Goal: Transaction & Acquisition: Purchase product/service

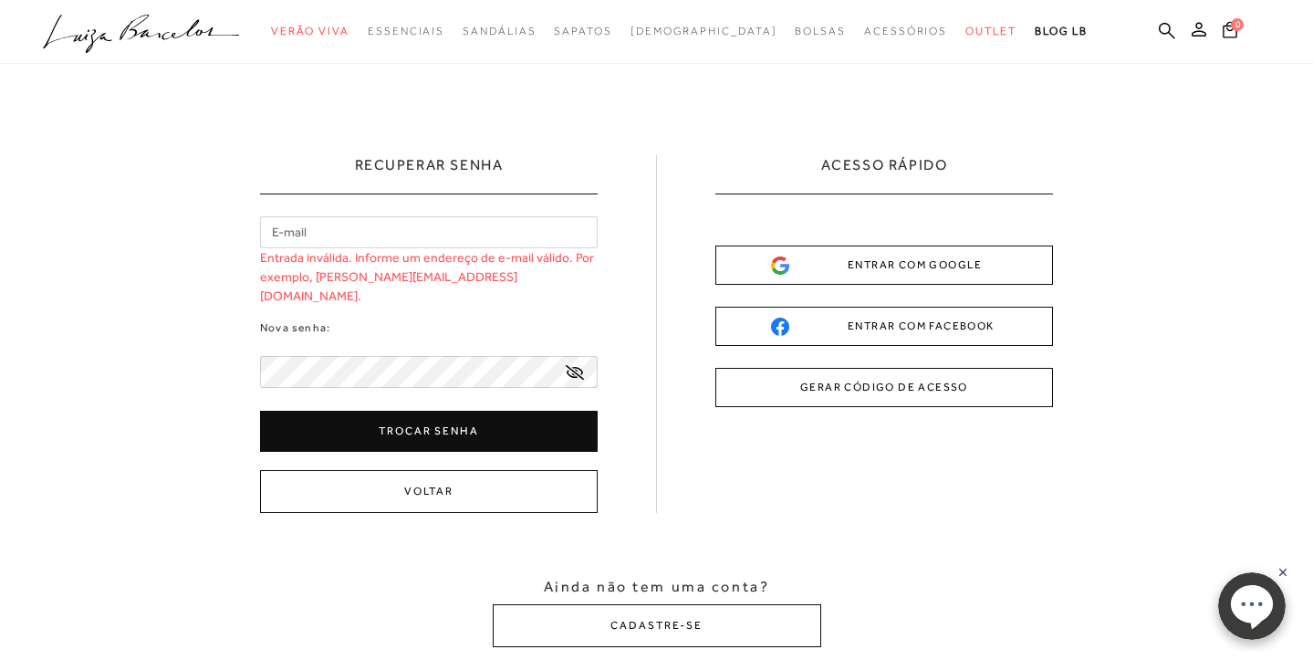
type input "[EMAIL_ADDRESS][DOMAIN_NAME]"
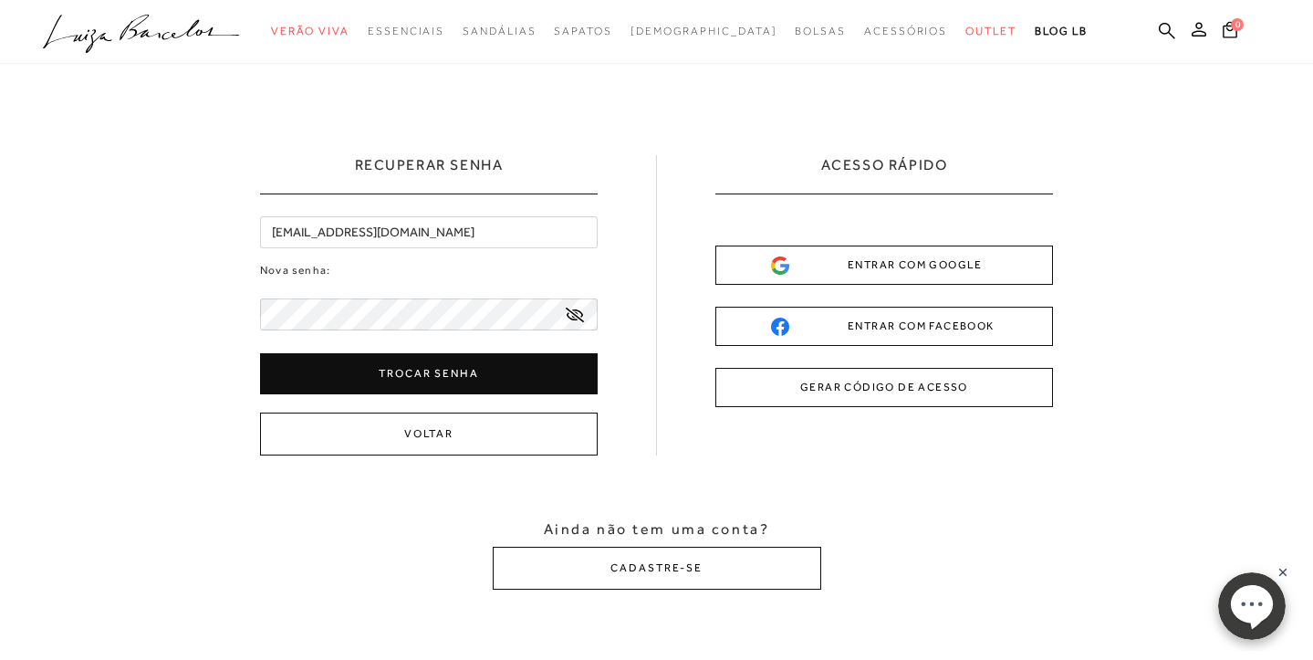
click at [422, 374] on button "Trocar senha" at bounding box center [429, 373] width 338 height 41
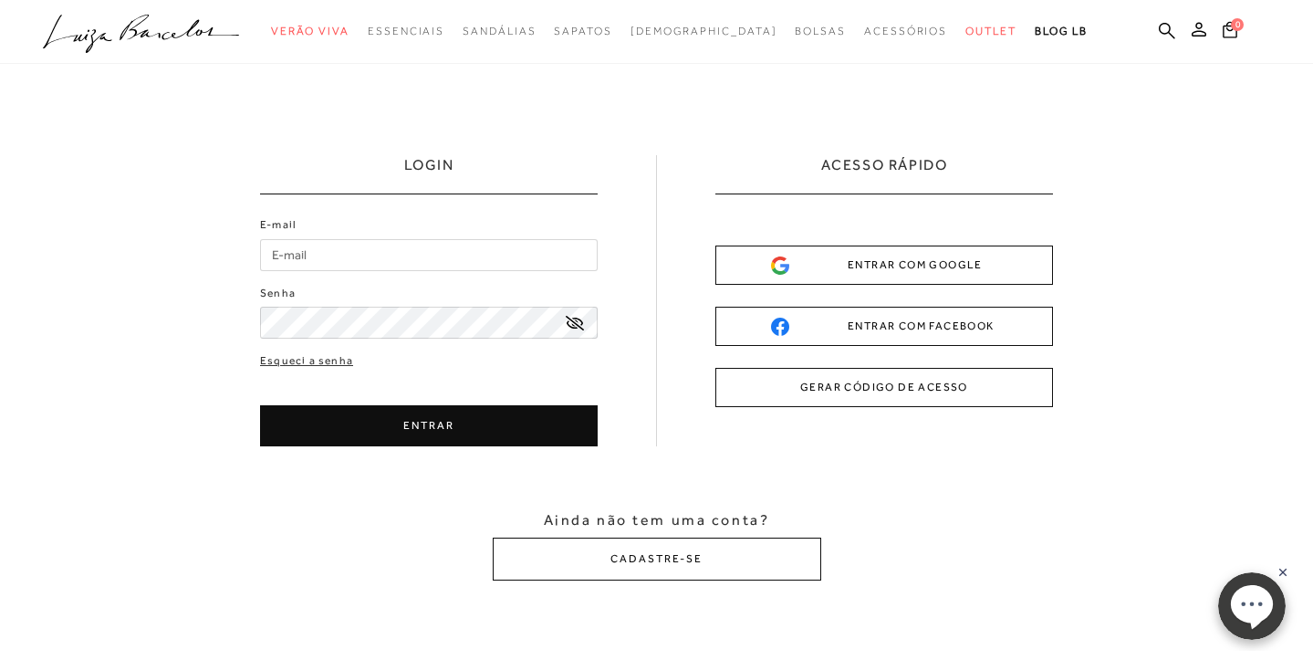
type input "[EMAIL_ADDRESS][DOMAIN_NAME]"
click at [446, 433] on button "ENTRAR" at bounding box center [429, 425] width 338 height 41
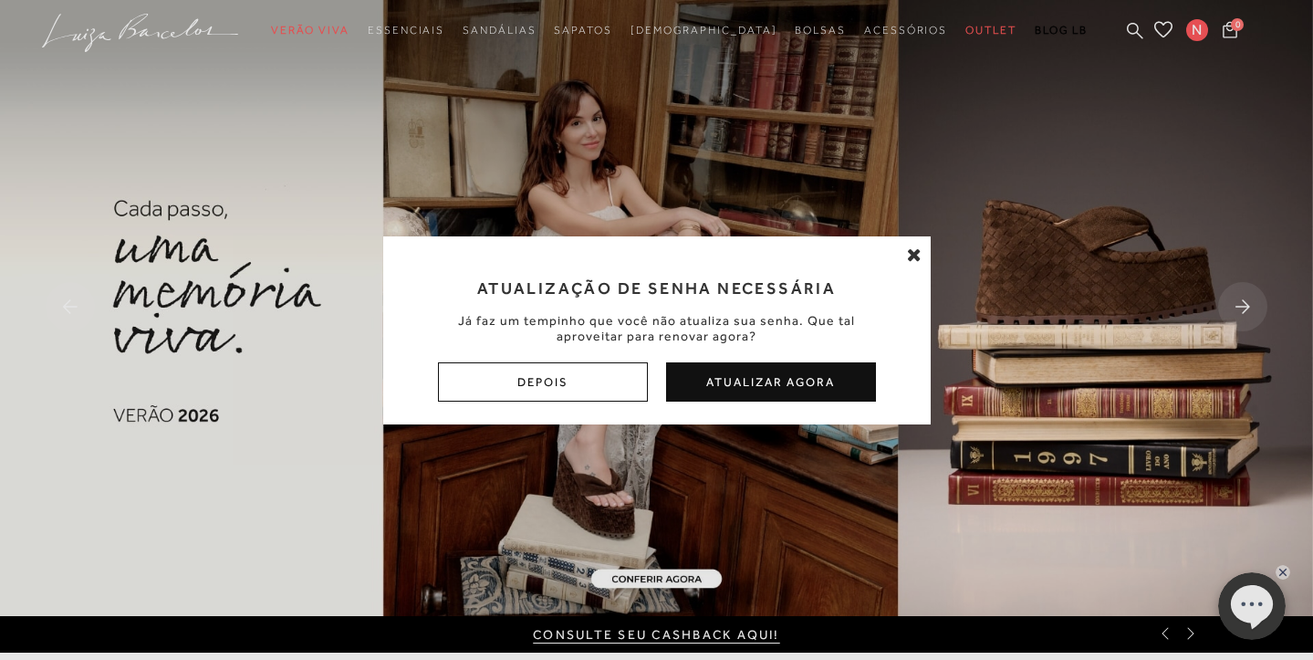
click at [785, 380] on button "Atualizar Agora" at bounding box center [771, 381] width 210 height 39
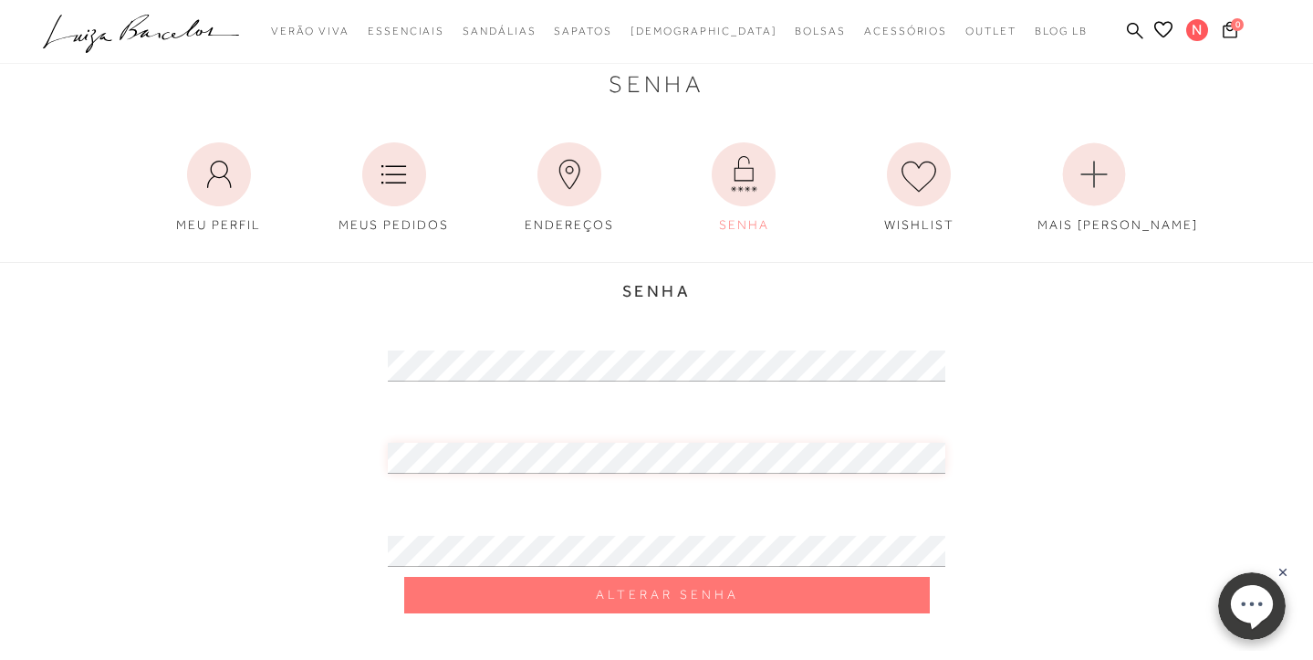
scroll to position [49, 0]
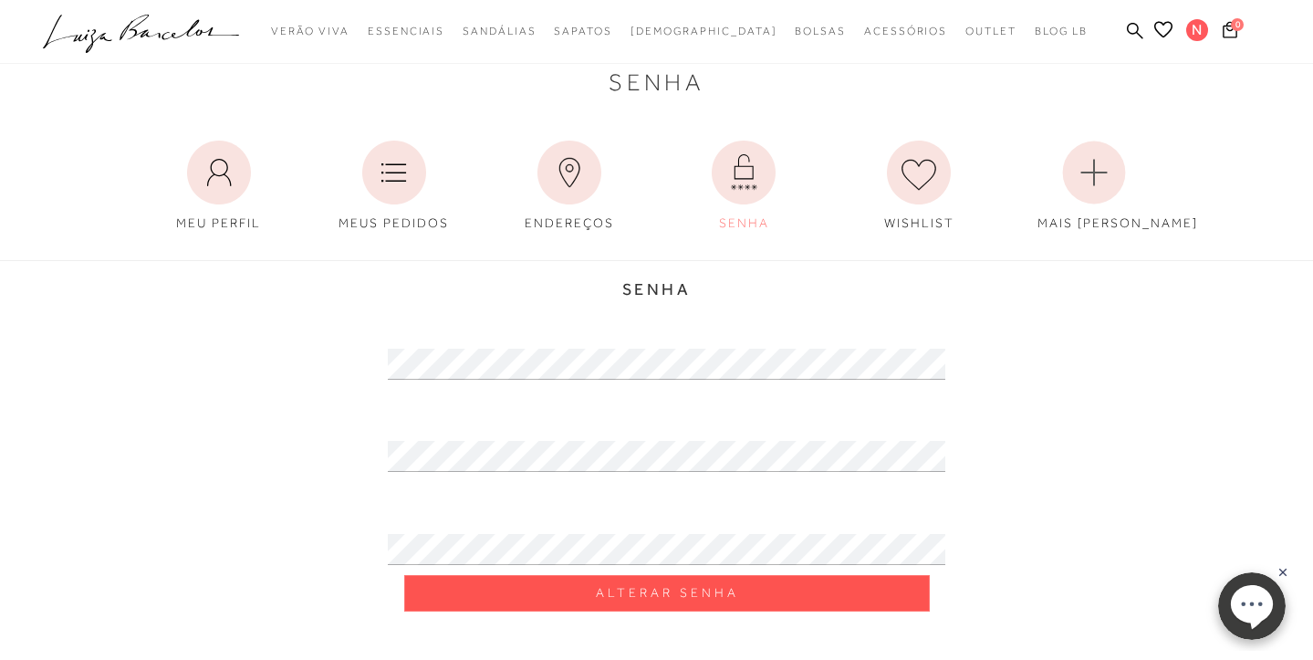
click at [648, 600] on span "Alterar Senha" at bounding box center [667, 592] width 143 height 17
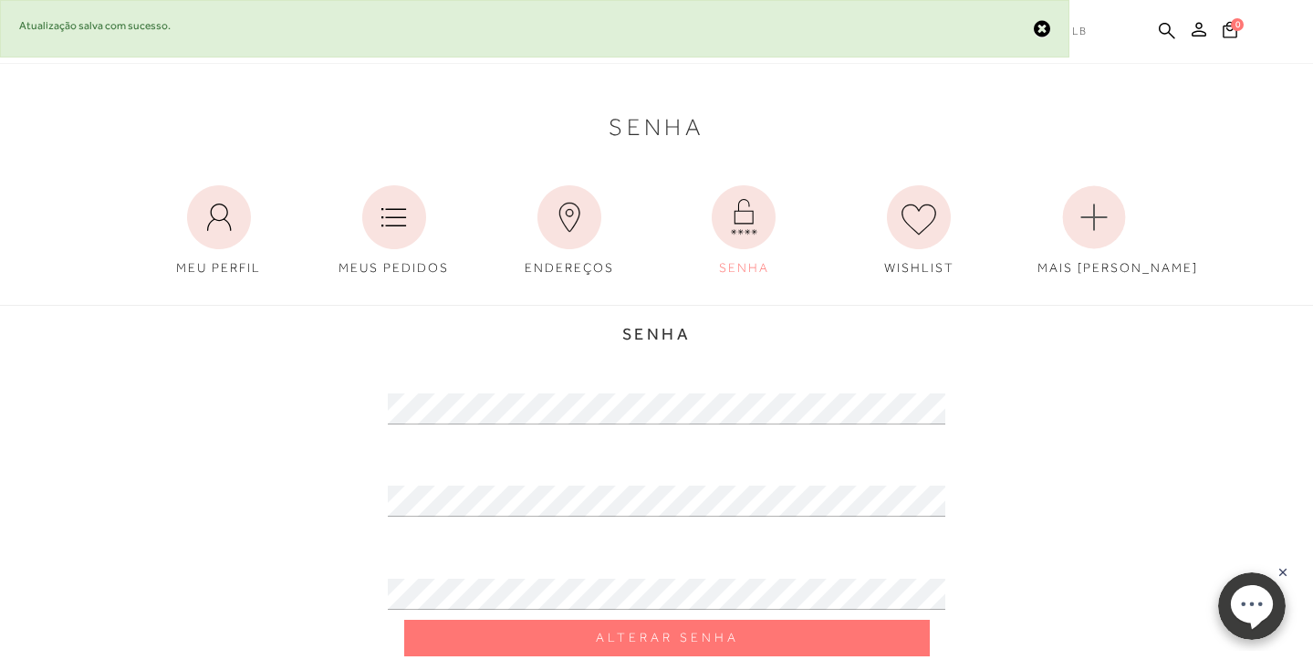
scroll to position [0, 0]
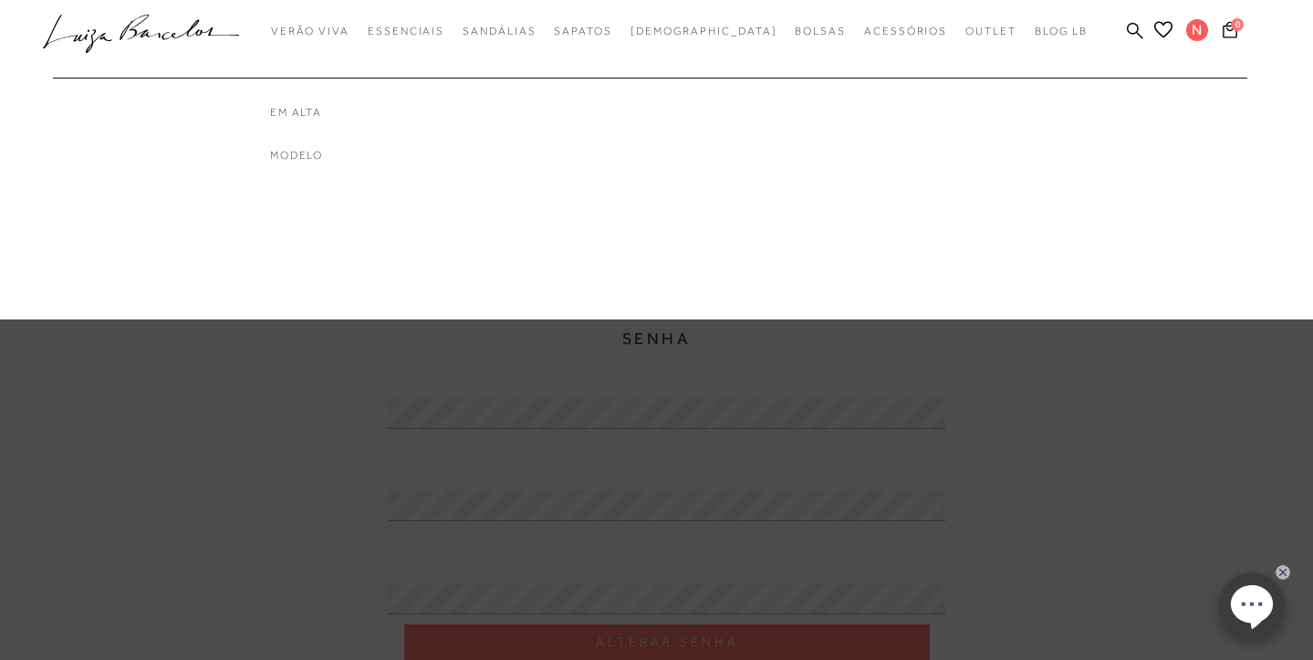
click at [339, 103] on div "Em alta Modelo" at bounding box center [343, 111] width 146 height 104
click at [345, 107] on link "Em alta" at bounding box center [343, 113] width 146 height 16
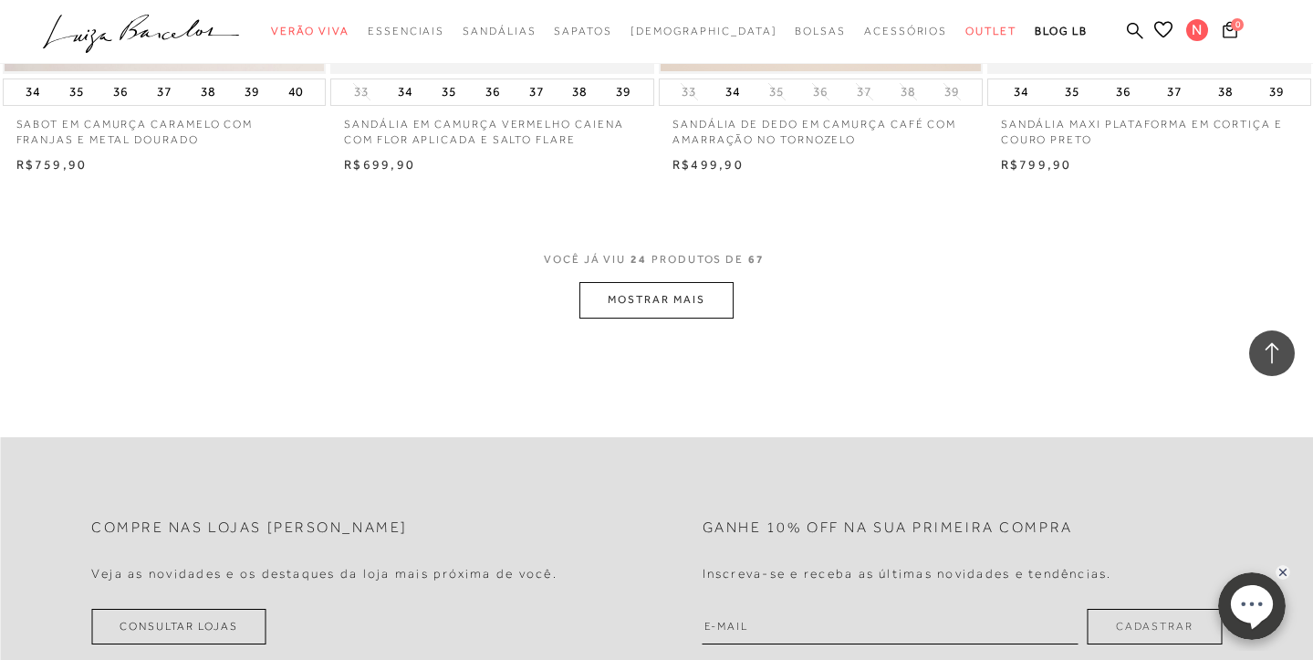
scroll to position [3599, 0]
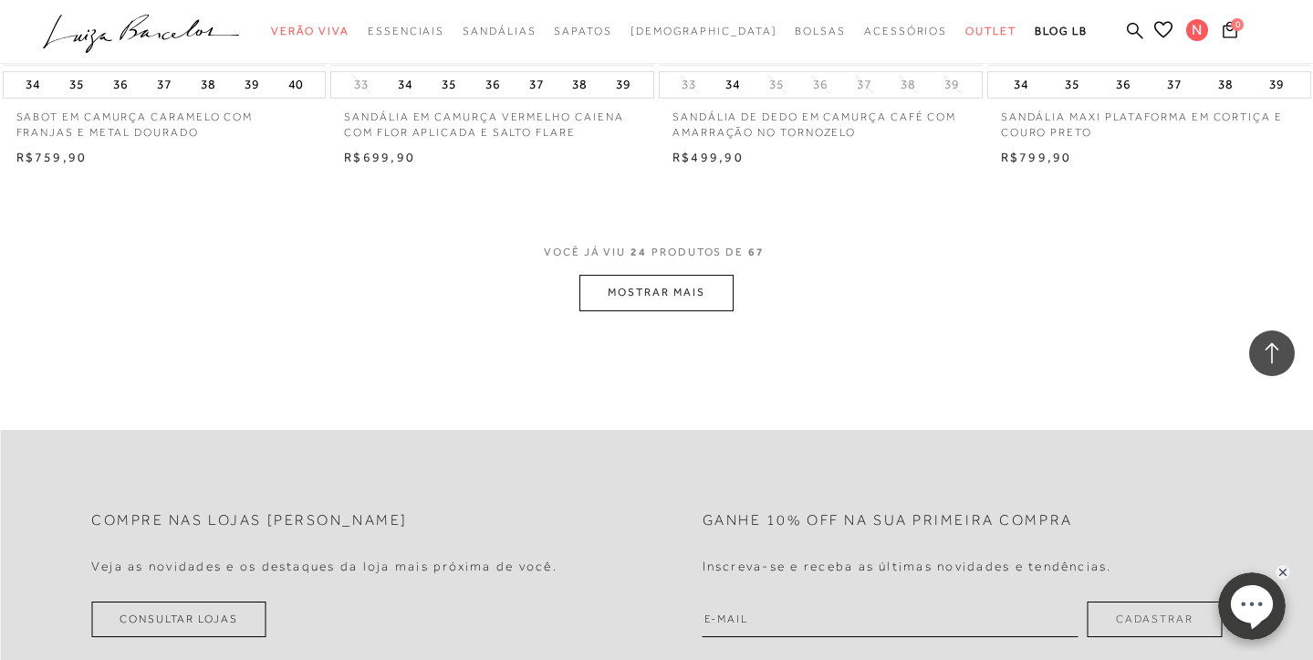
click at [679, 275] on button "MOSTRAR MAIS" at bounding box center [655, 293] width 153 height 36
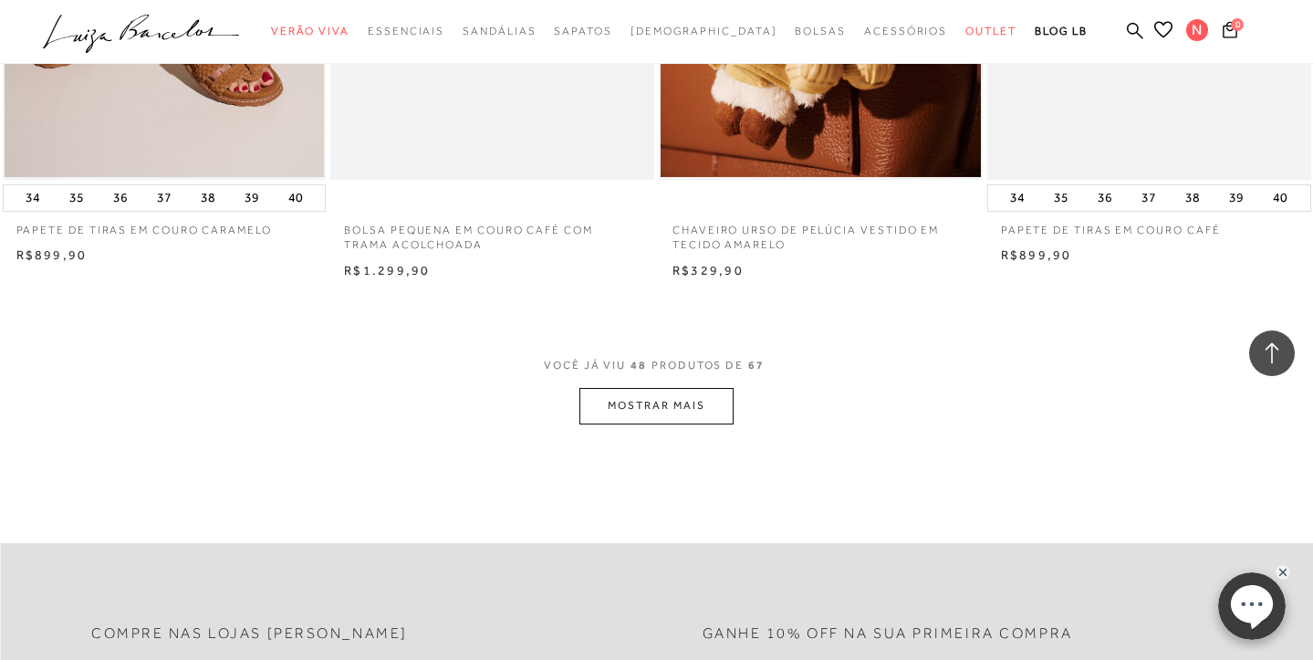
scroll to position [7275, 0]
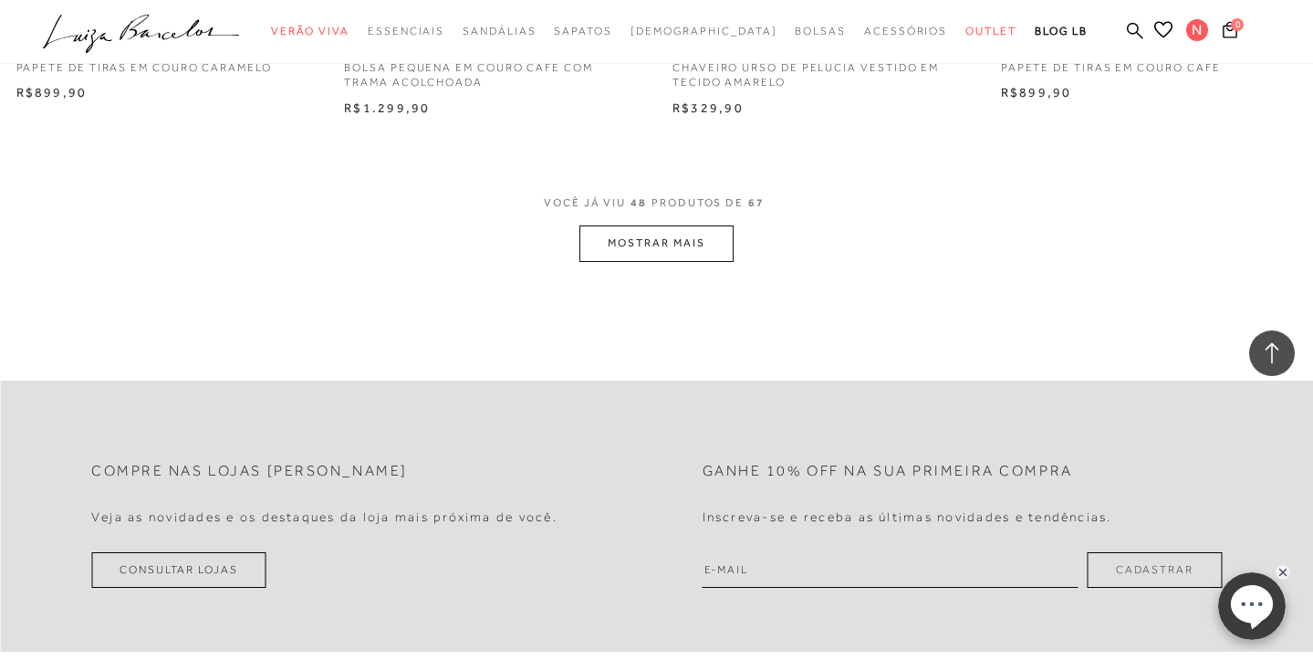
click at [629, 225] on button "MOSTRAR MAIS" at bounding box center [655, 243] width 153 height 36
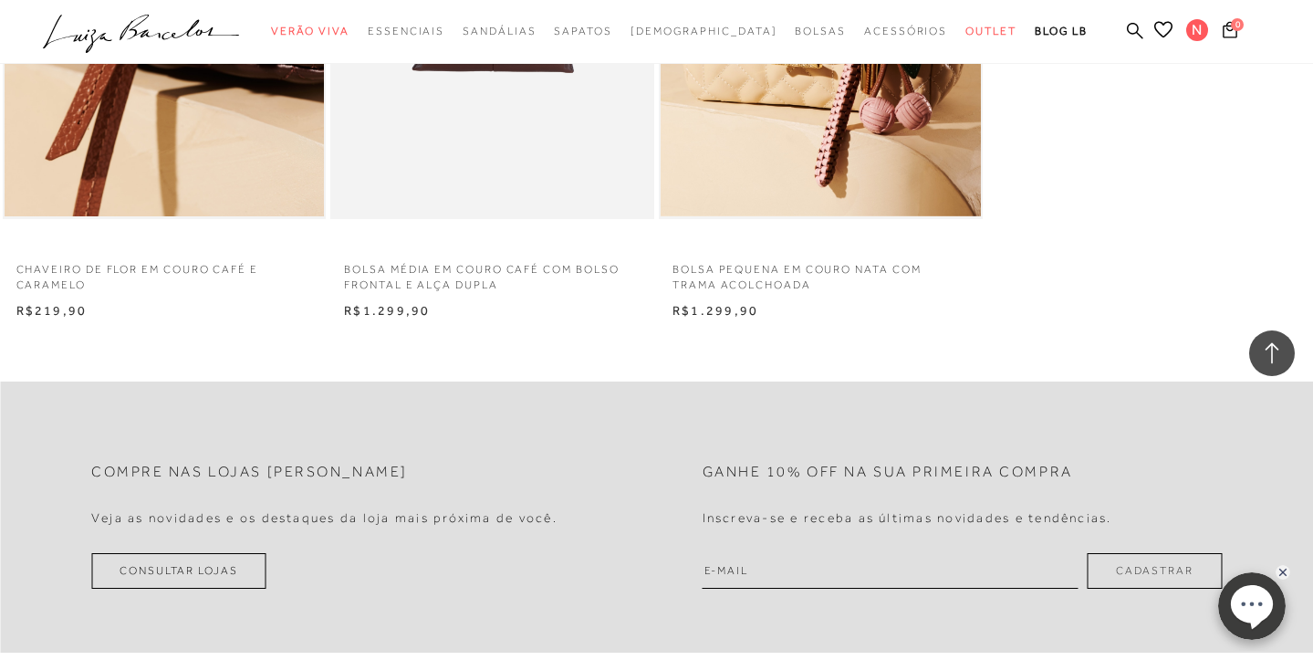
scroll to position [10096, 0]
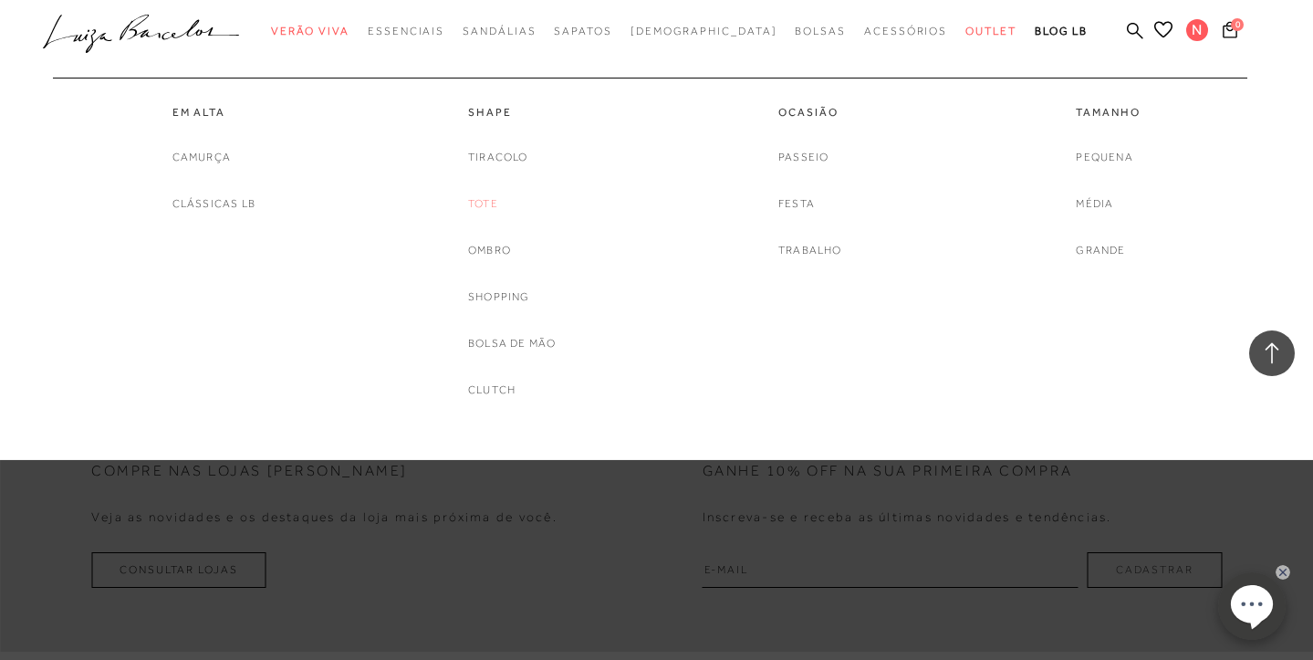
click at [487, 198] on link "Tote" at bounding box center [483, 203] width 30 height 19
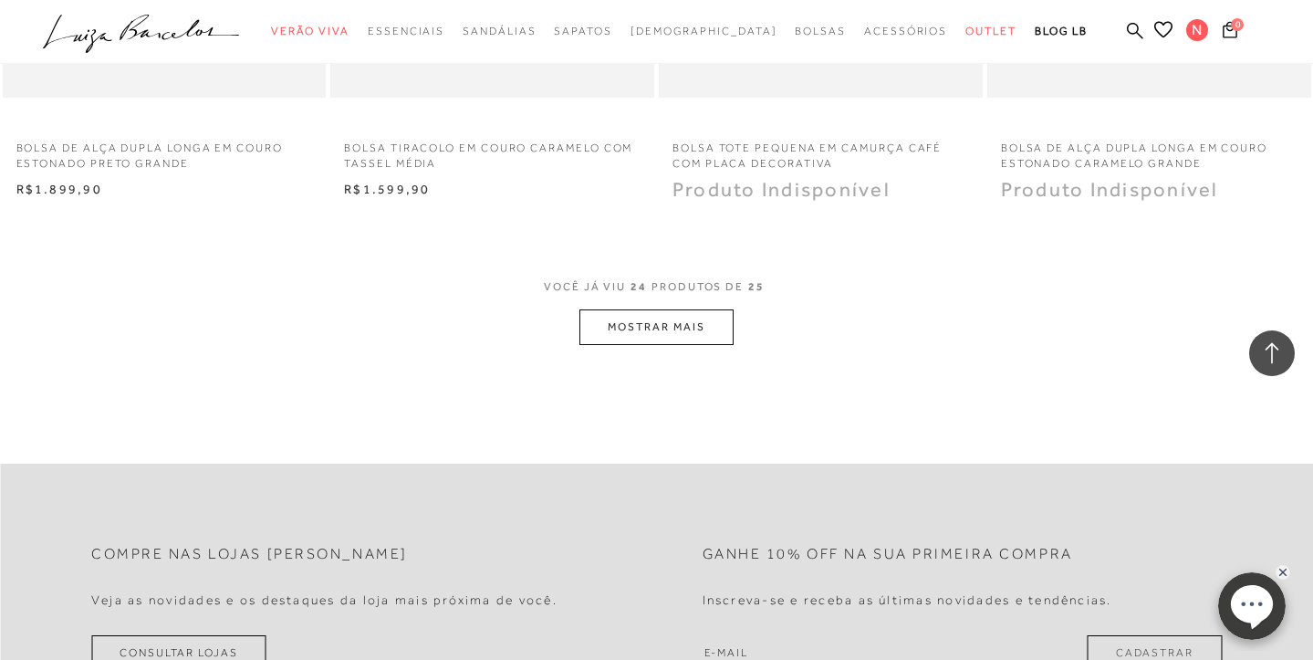
scroll to position [3552, 0]
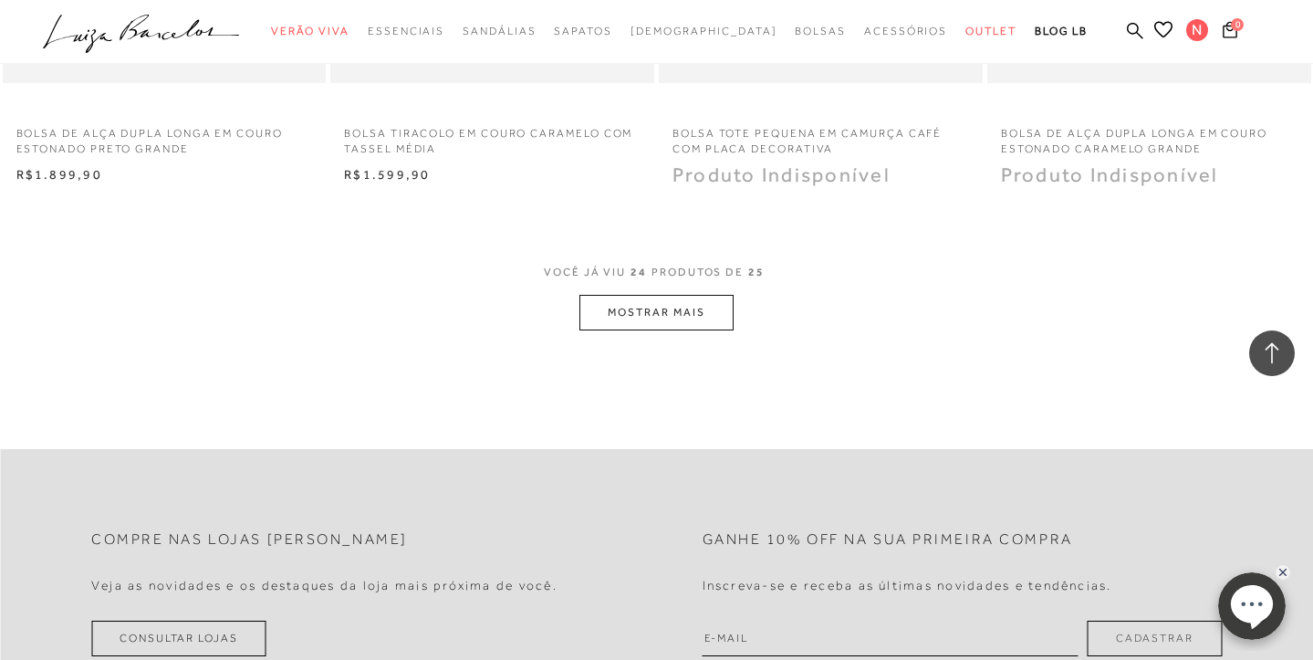
click at [665, 297] on button "MOSTRAR MAIS" at bounding box center [655, 313] width 153 height 36
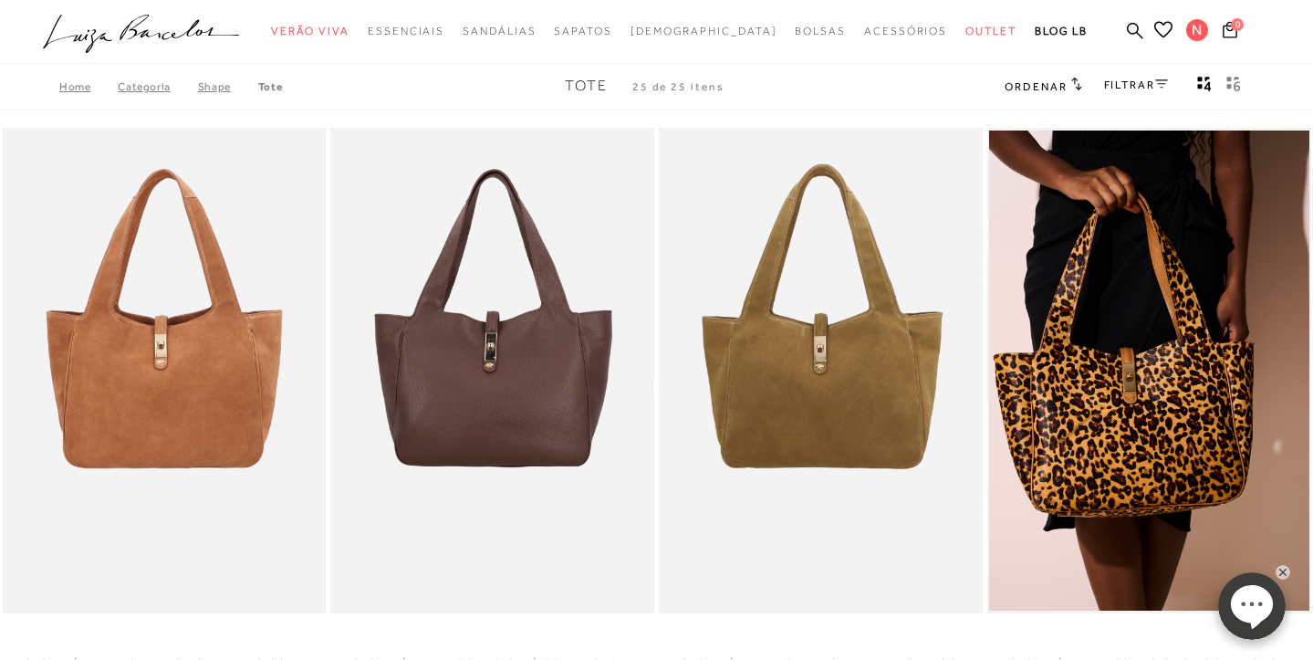
scroll to position [0, 0]
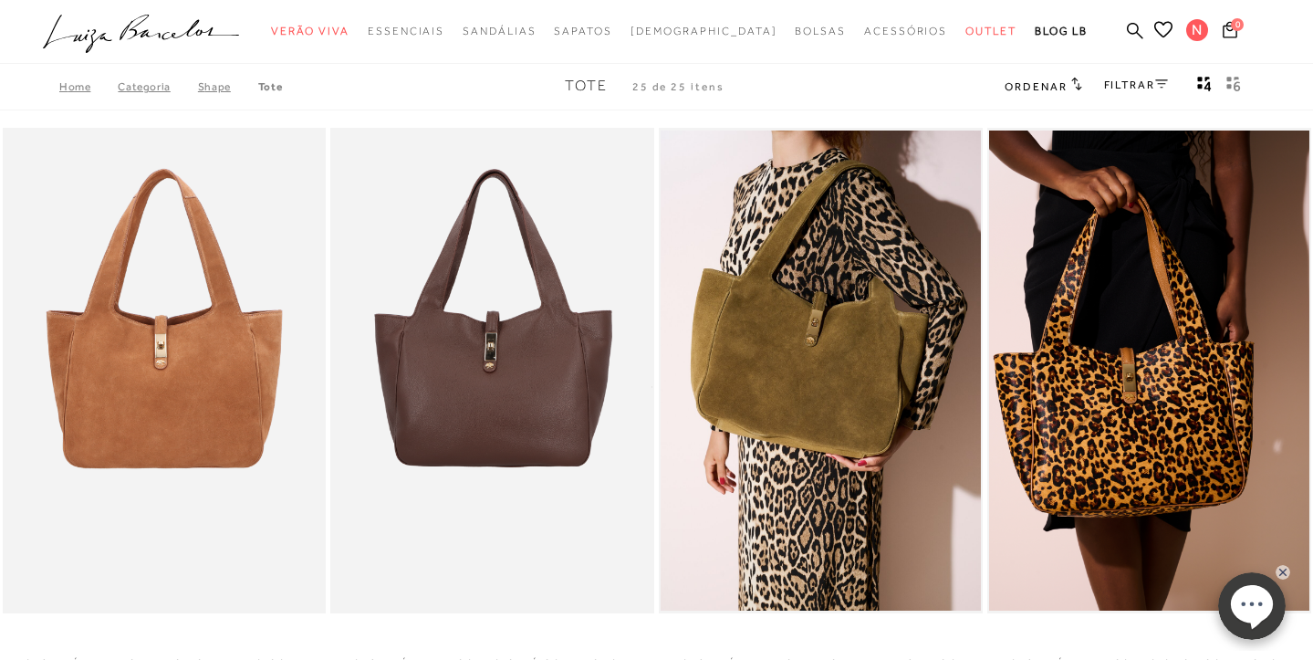
click at [203, 84] on link "Shape" at bounding box center [228, 86] width 60 height 13
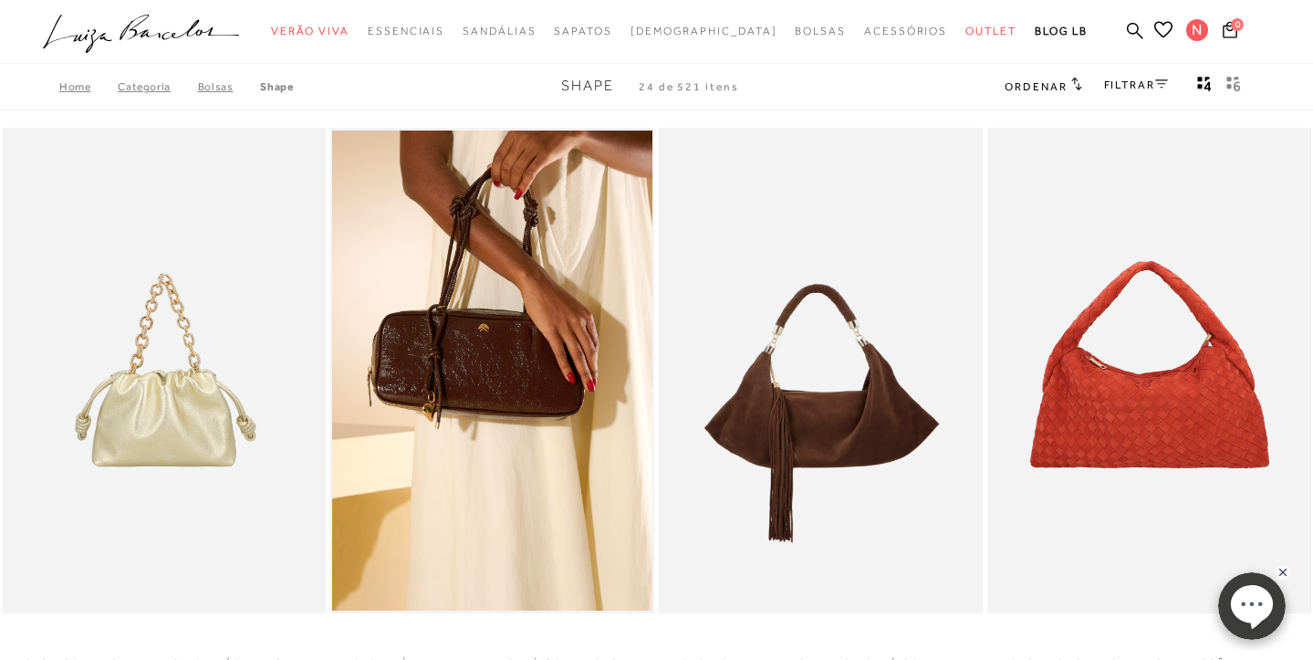
click at [212, 85] on link "Bolsas" at bounding box center [229, 86] width 63 height 13
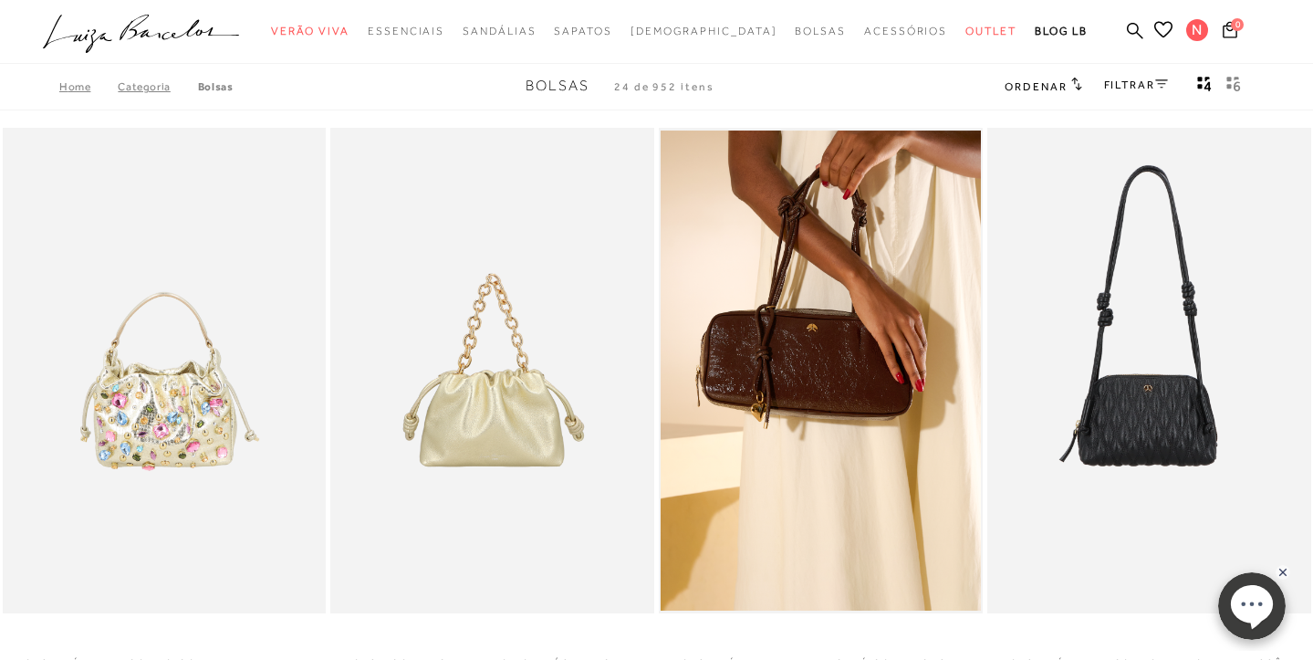
click at [1153, 78] on link "FILTRAR" at bounding box center [1136, 84] width 64 height 13
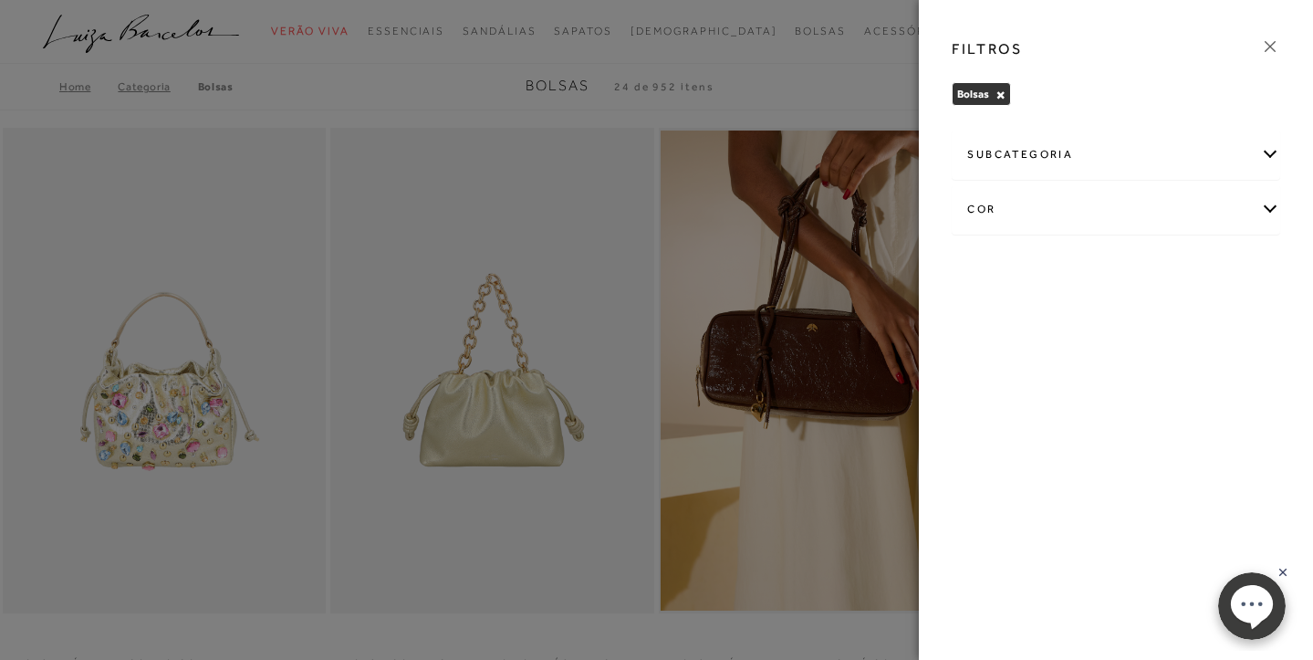
click at [1094, 150] on div "subcategoria" at bounding box center [1116, 154] width 327 height 48
click at [1136, 201] on span "Tamanho" at bounding box center [1128, 204] width 46 height 14
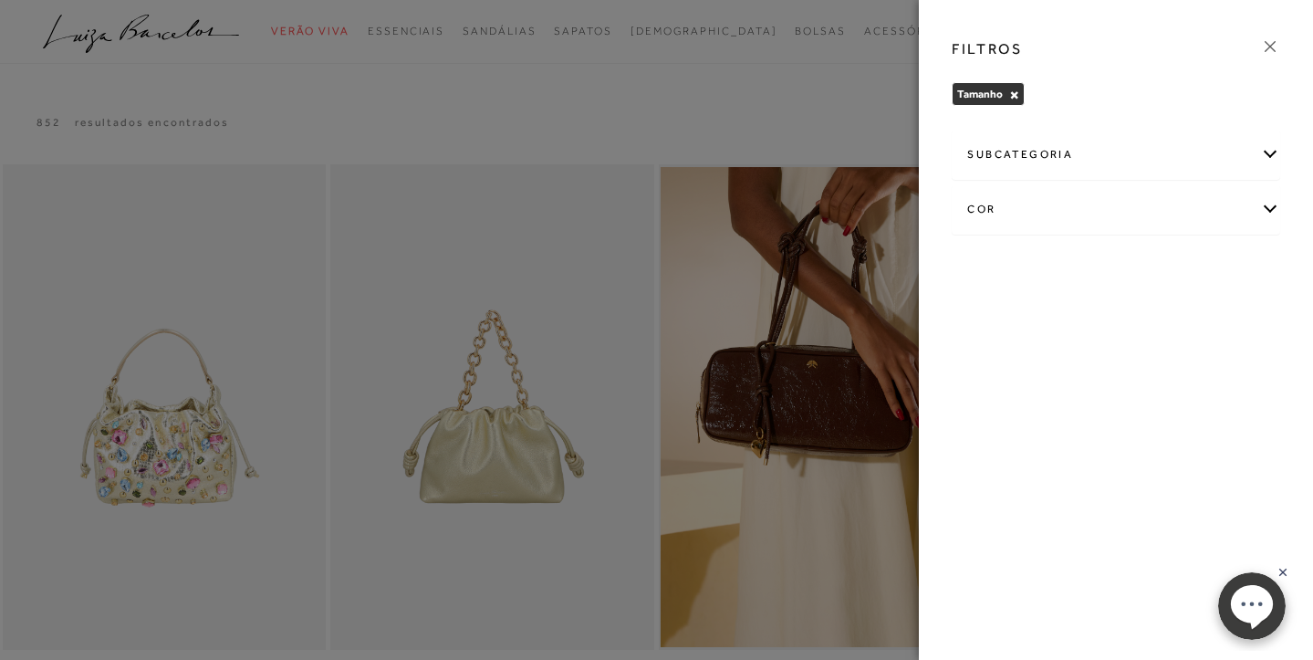
click at [1268, 156] on div "subcategoria" at bounding box center [1116, 154] width 327 height 48
click at [1027, 204] on span "Média" at bounding box center [1029, 204] width 30 height 14
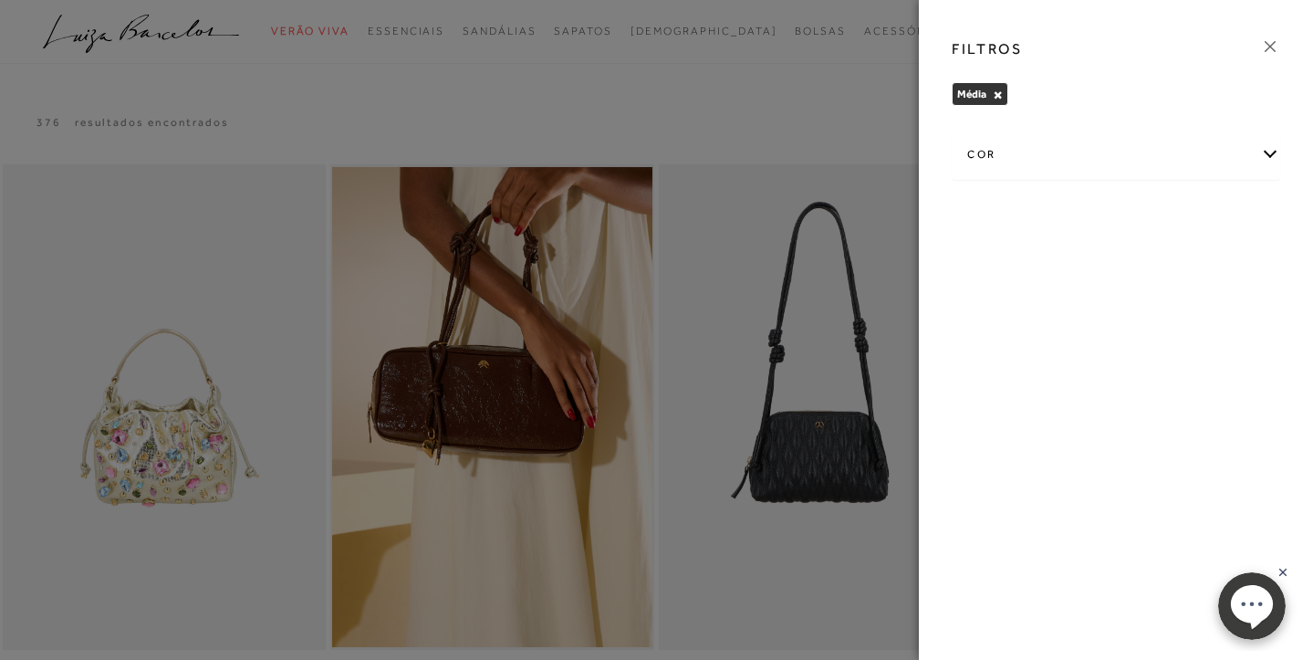
click at [850, 353] on div at bounding box center [656, 330] width 1313 height 660
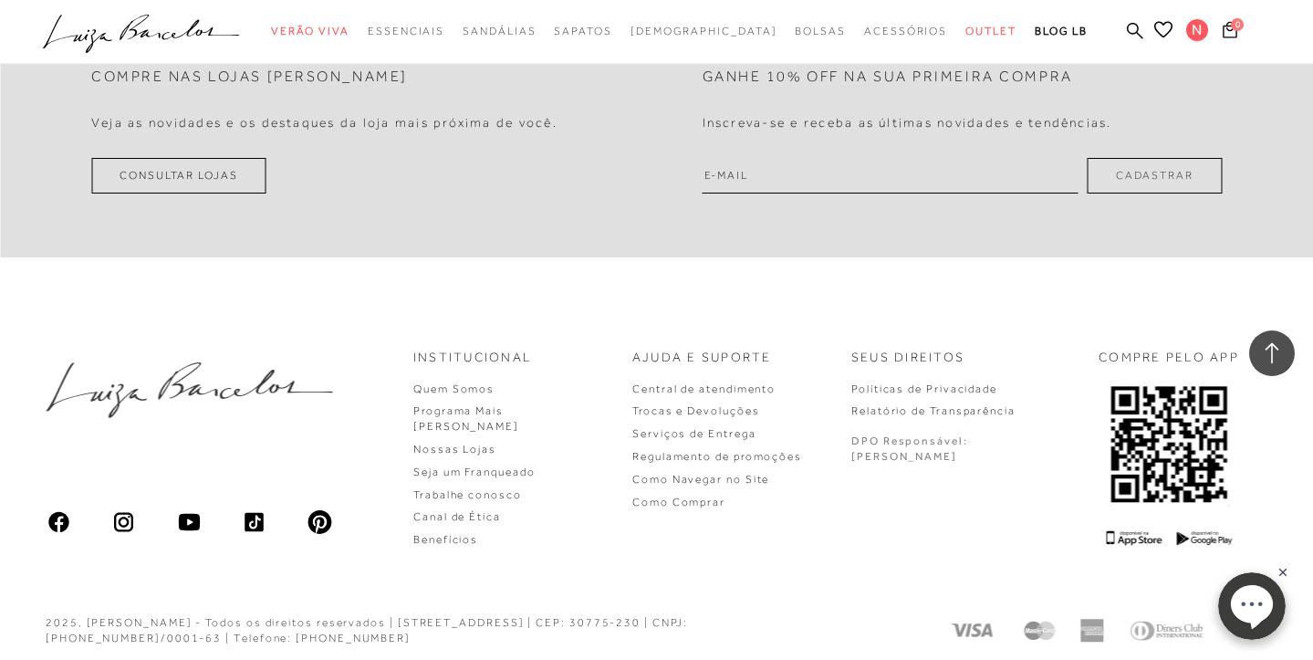
scroll to position [2235, 0]
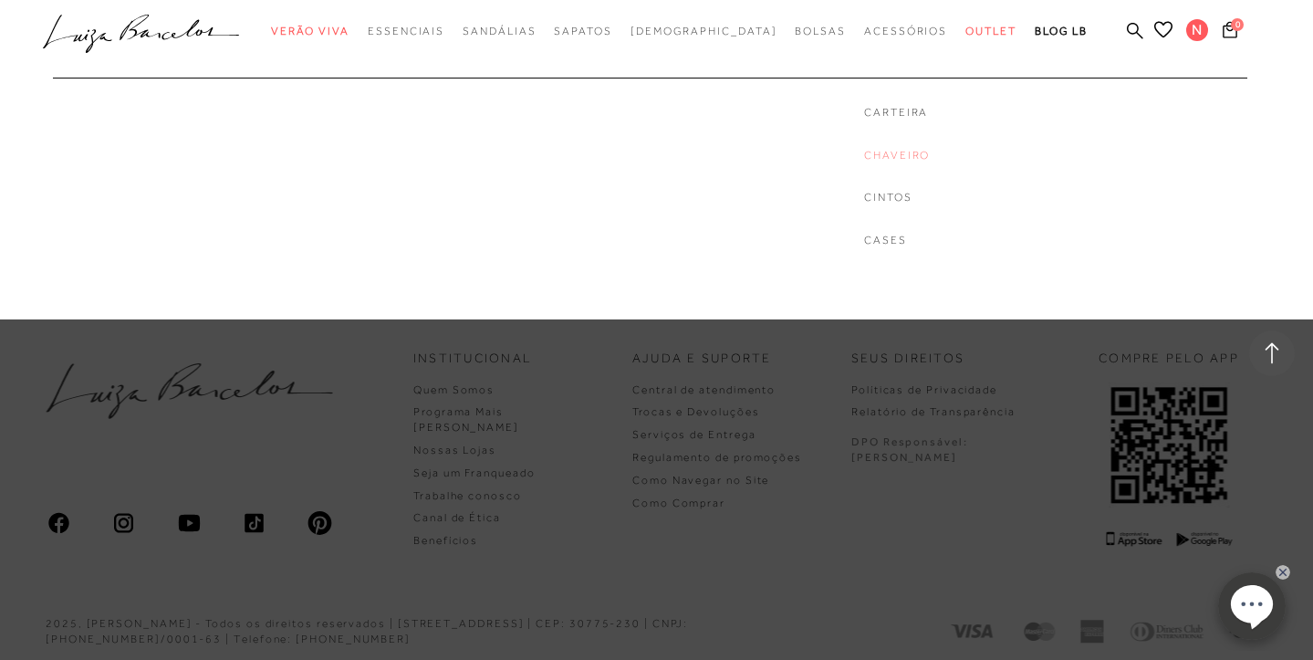
click at [864, 154] on link "Chaveiro" at bounding box center [897, 156] width 66 height 16
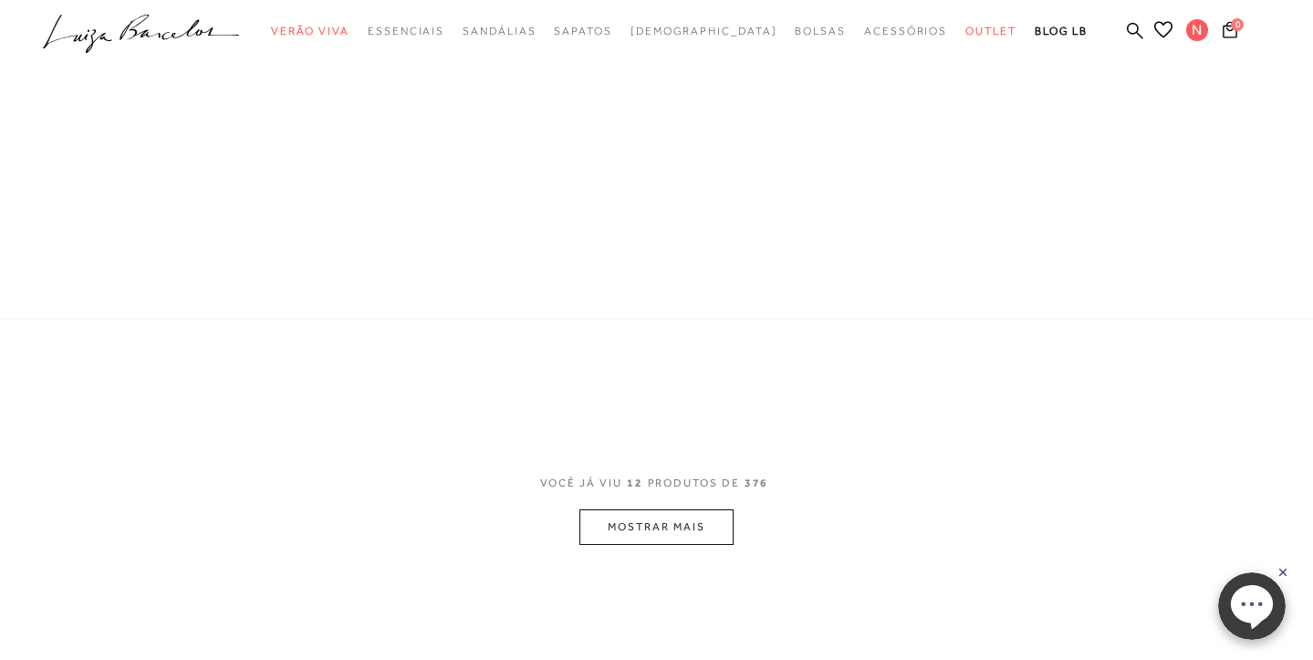
scroll to position [41, 0]
